Goal: Information Seeking & Learning: Learn about a topic

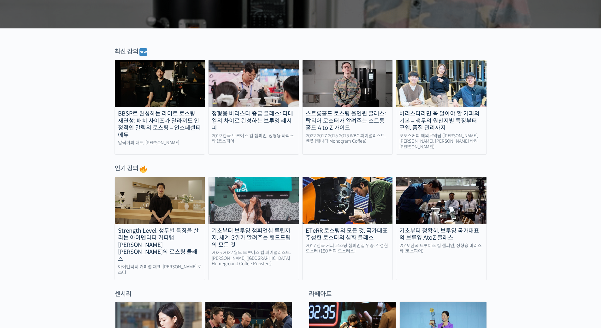
scroll to position [126, 0]
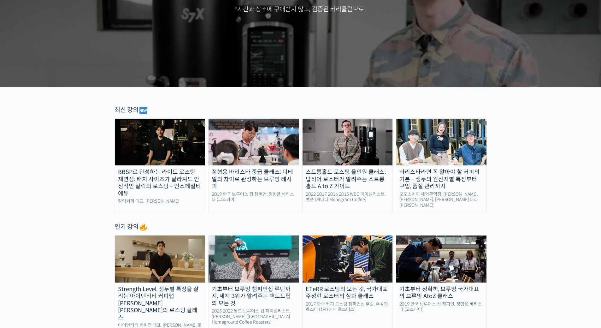
click at [254, 247] on img at bounding box center [254, 259] width 90 height 47
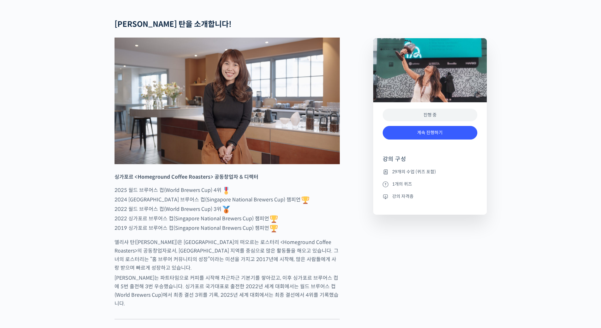
scroll to position [284, 0]
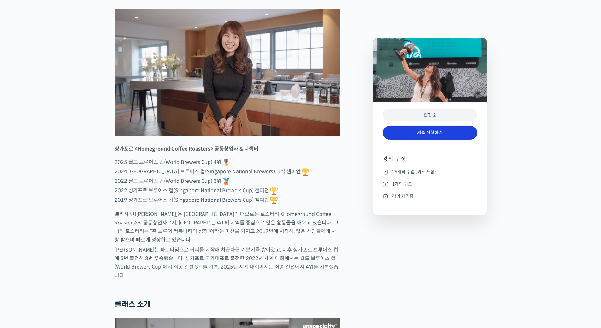
click at [420, 135] on link "계속 진행하기" at bounding box center [430, 133] width 95 height 14
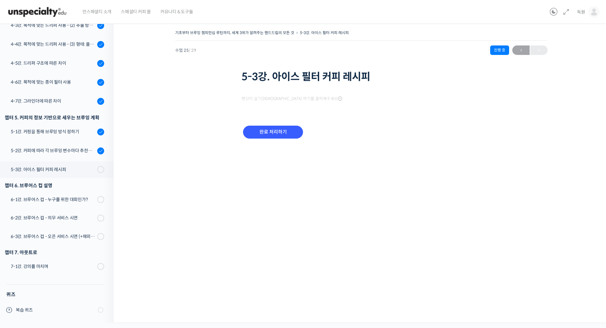
scroll to position [456, 0]
drag, startPoint x: 171, startPoint y: 275, endPoint x: 170, endPoint y: 278, distance: 3.3
click at [171, 276] on div "기초부터 브루잉 챔피언십 루틴까지, 세계 3위가 알려주는 핸드드립의 모든 것 5-3강. 아이스 필터 커피 레시피 진행 중 수업 25 / 29 …" at bounding box center [361, 162] width 433 height 268
click at [194, 297] on div "기초부터 브루잉 챔피언십 루틴까지, 세계 3위가 알려주는 핸드드립의 모든 것 5-3강. 아이스 필터 커피 레시피 진행 중 수업 25 / 29 …" at bounding box center [361, 168] width 433 height 281
